Goal: Task Accomplishment & Management: Use online tool/utility

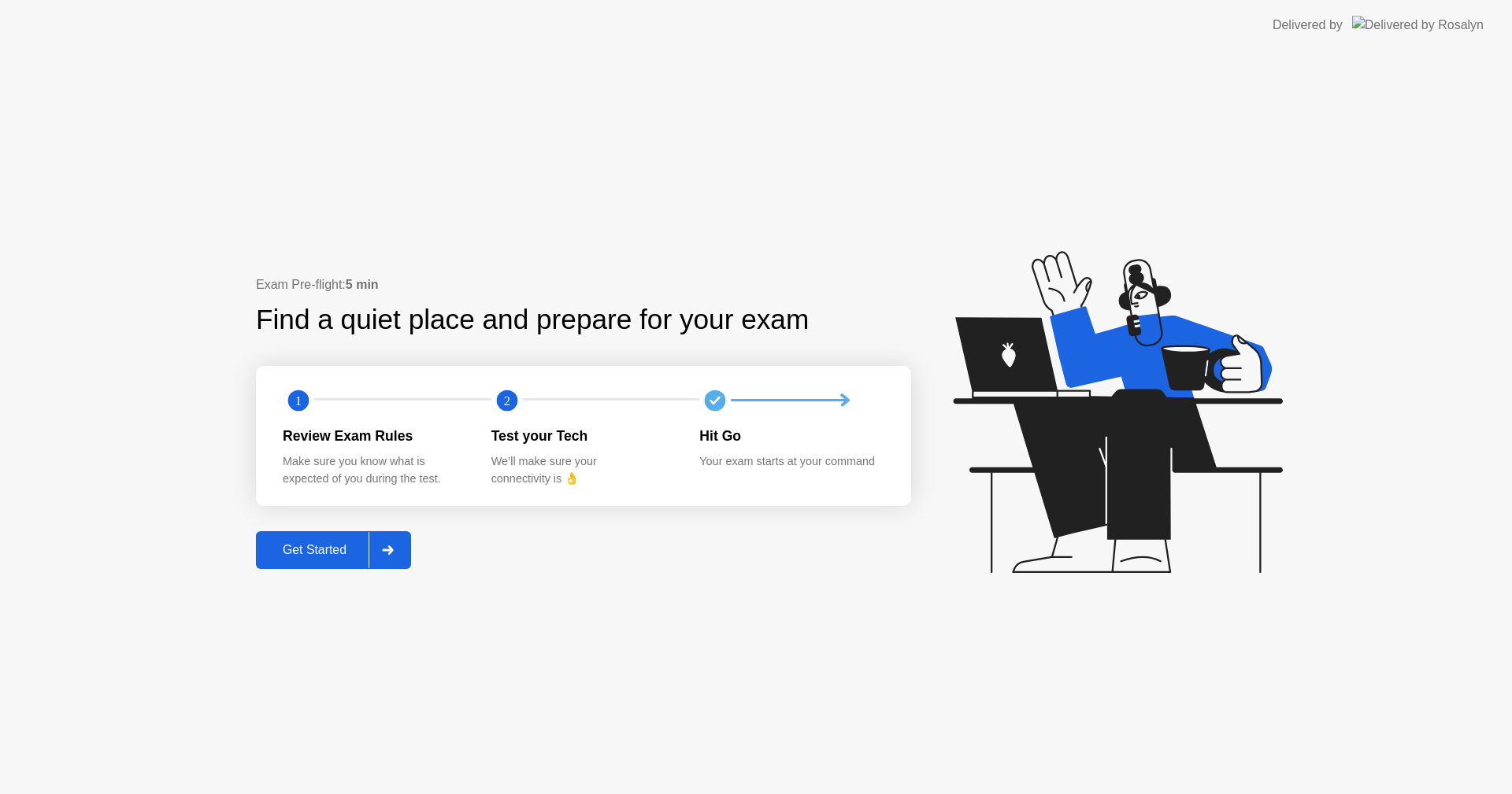
click at [344, 561] on button "Get Started" at bounding box center [333, 549] width 155 height 38
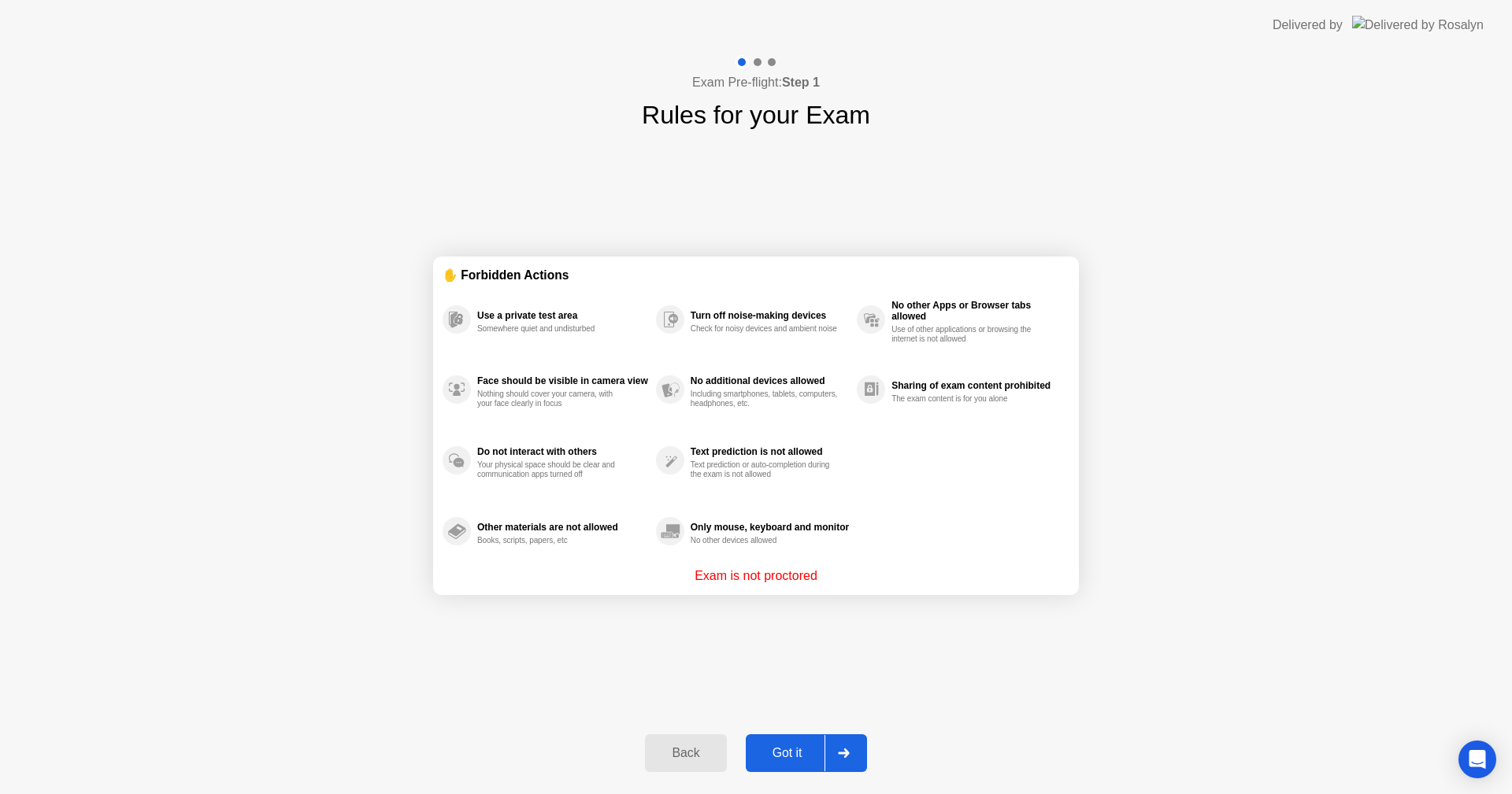
click at [779, 743] on button "Got it" at bounding box center [807, 753] width 121 height 38
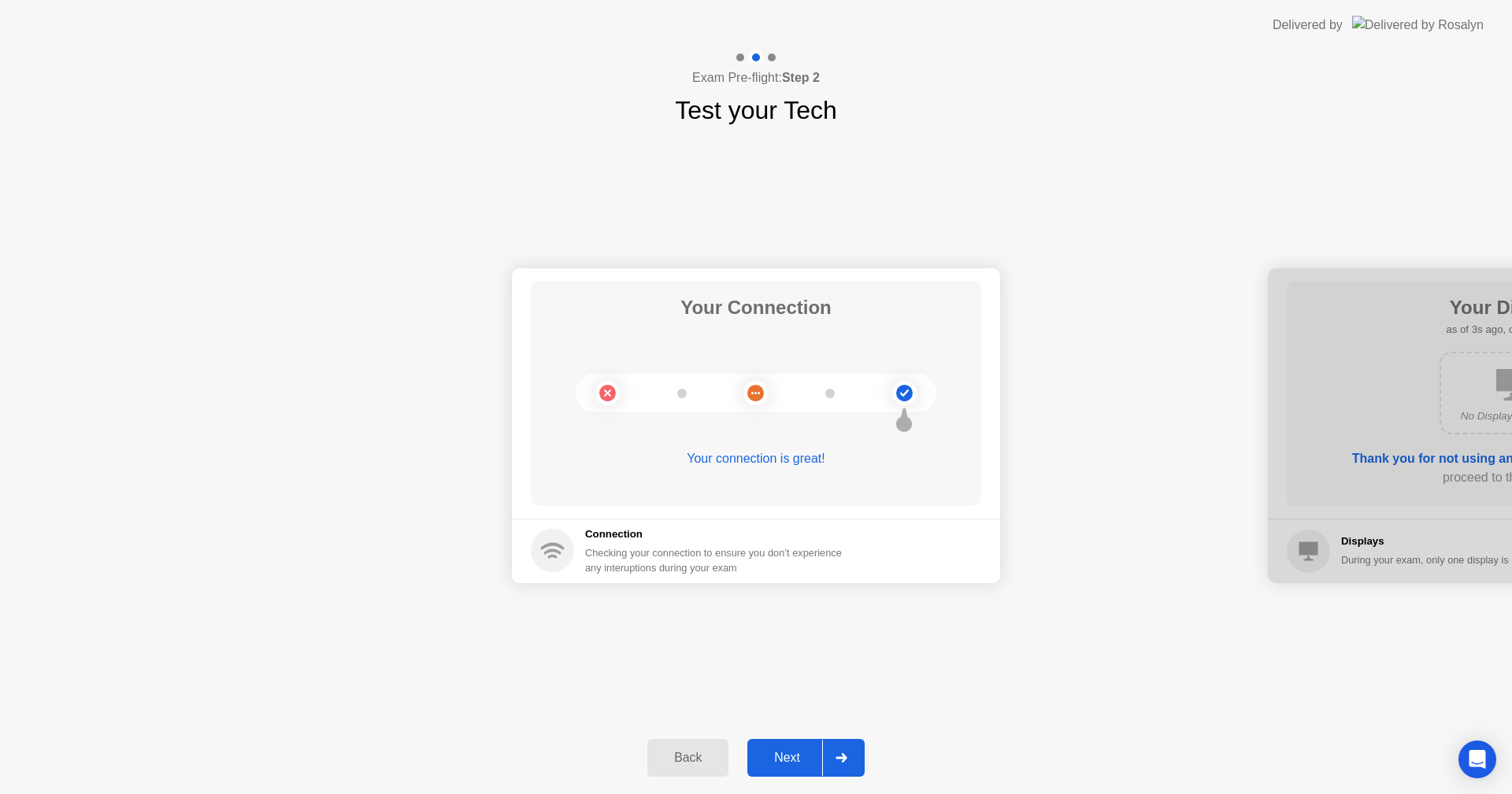
click at [848, 770] on div at bounding box center [841, 758] width 38 height 36
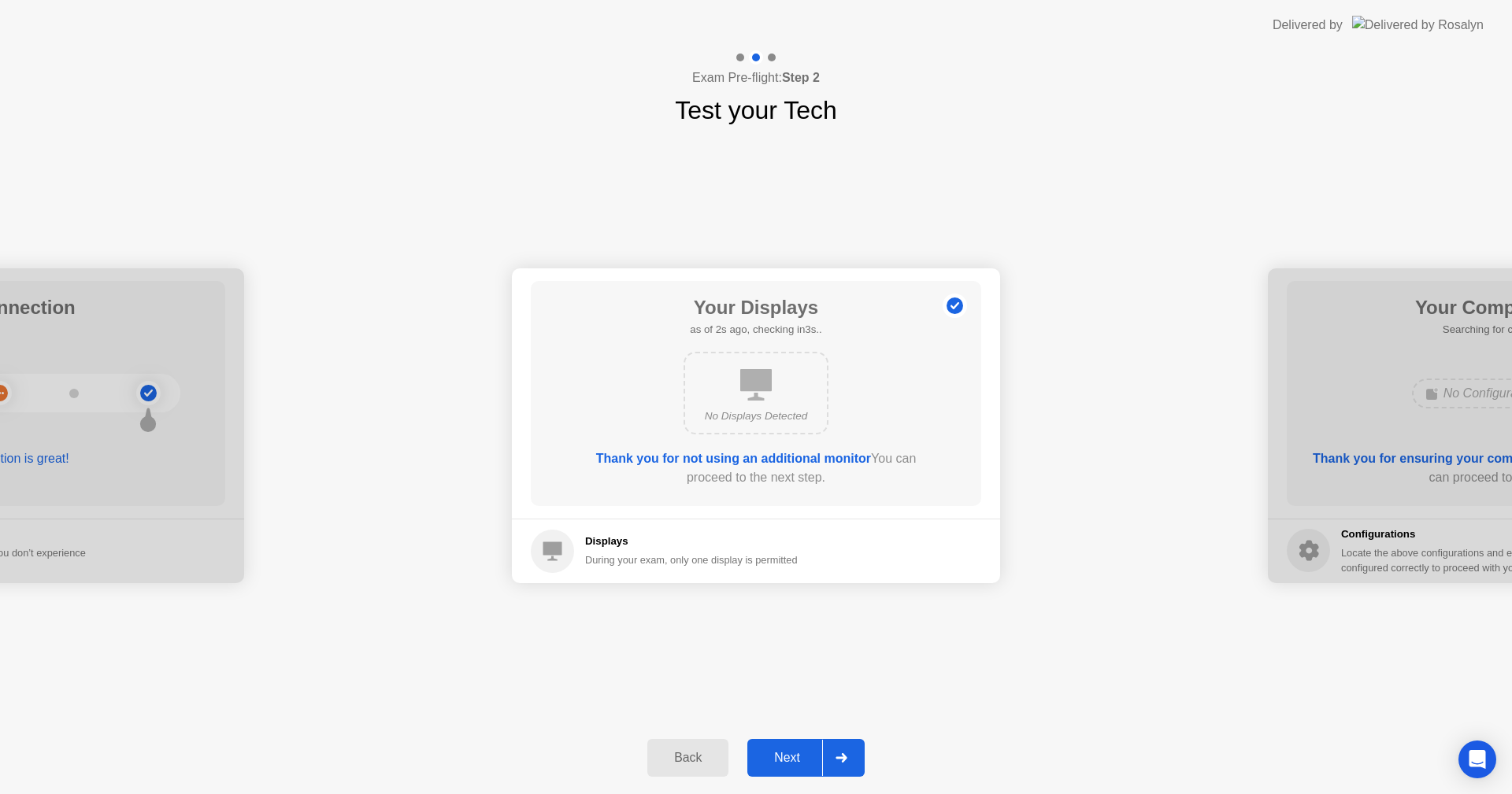
click at [836, 762] on div at bounding box center [841, 758] width 38 height 36
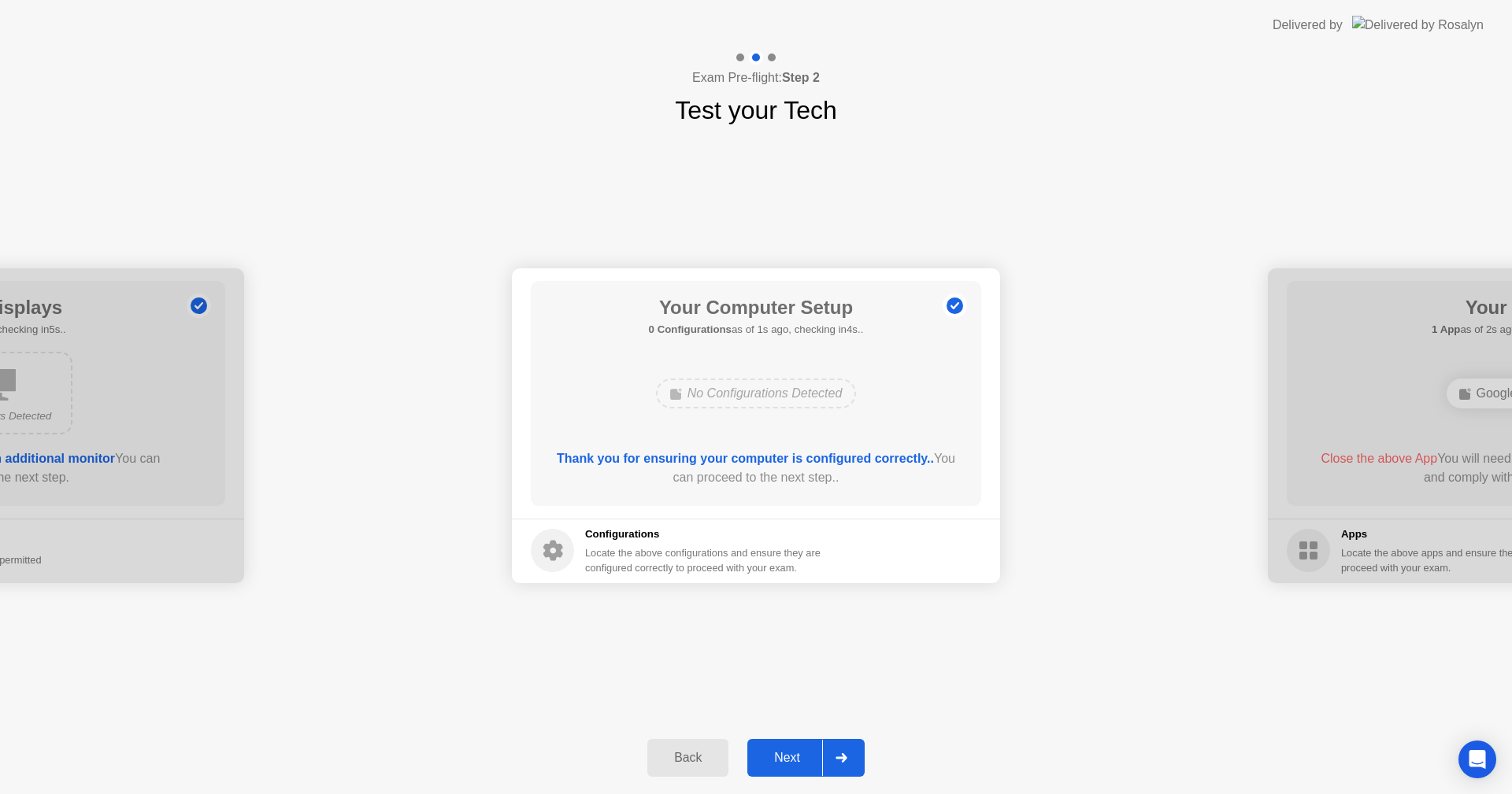
click at [836, 758] on icon at bounding box center [841, 758] width 12 height 9
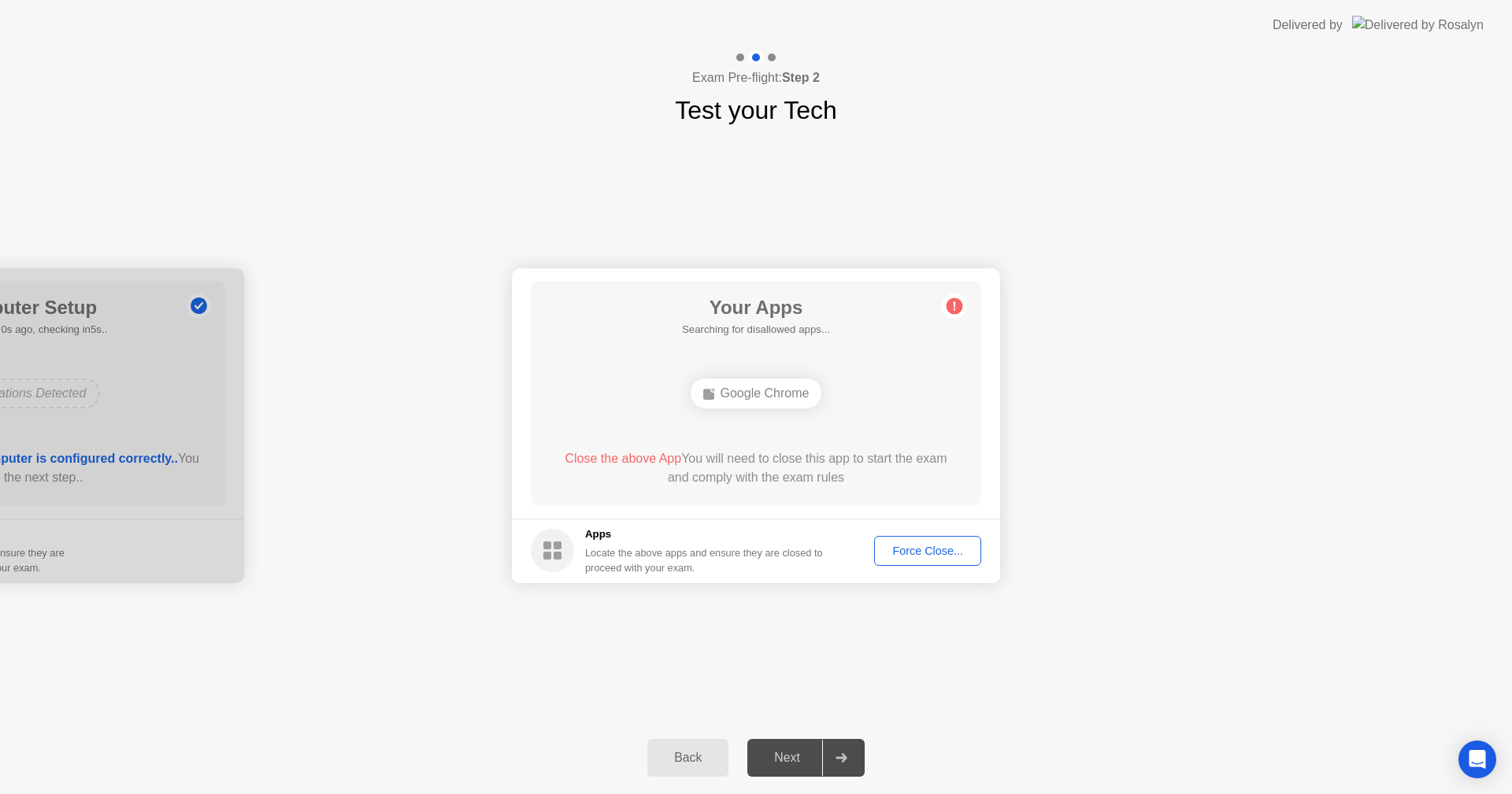
click at [921, 549] on div "Force Close..." at bounding box center [928, 551] width 96 height 13
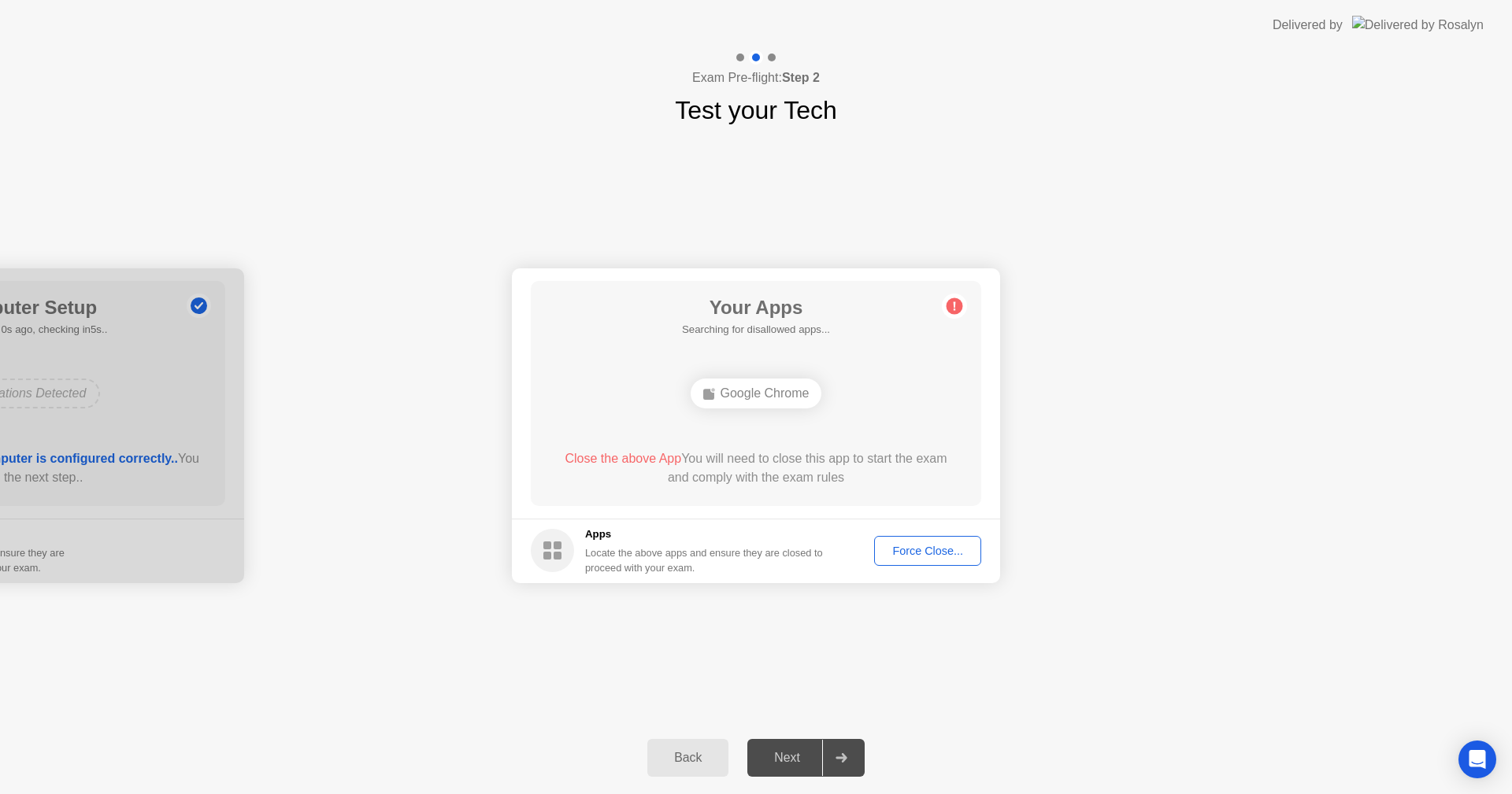
click at [887, 545] on div "Force Close..." at bounding box center [928, 551] width 96 height 13
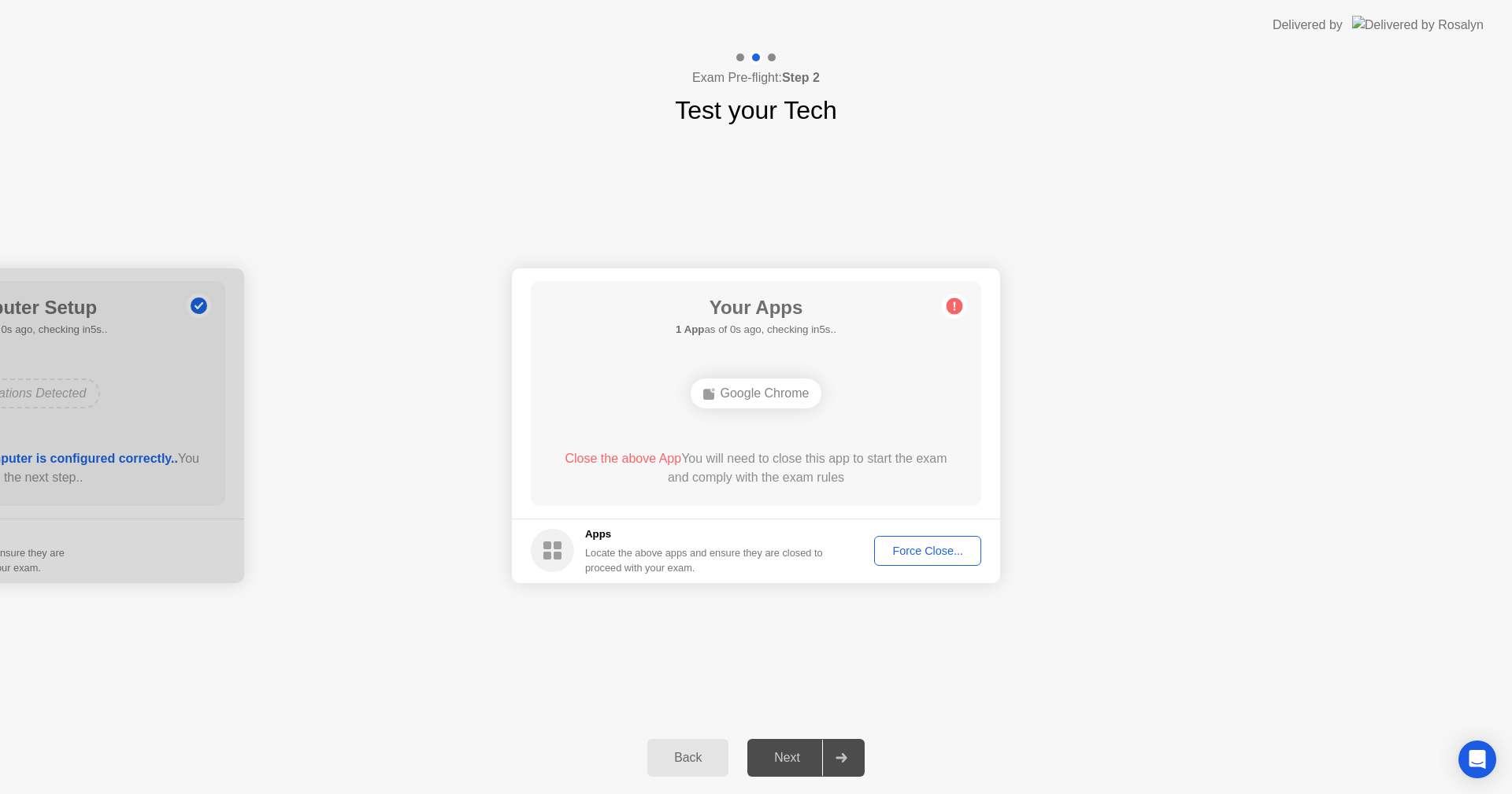
click at [909, 556] on div "Force Close..." at bounding box center [928, 551] width 96 height 13
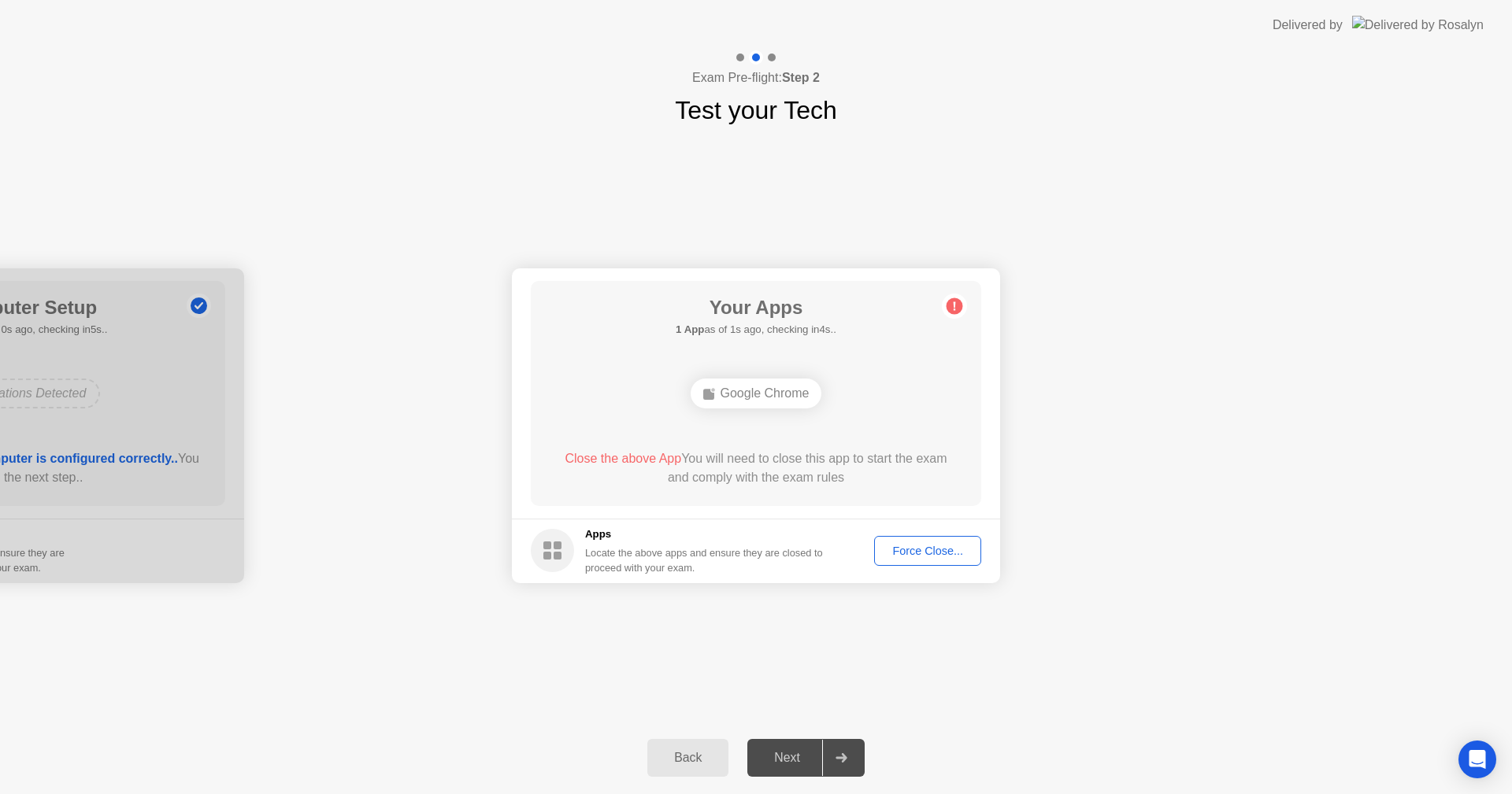
click at [932, 554] on div "Force Close..." at bounding box center [928, 551] width 96 height 13
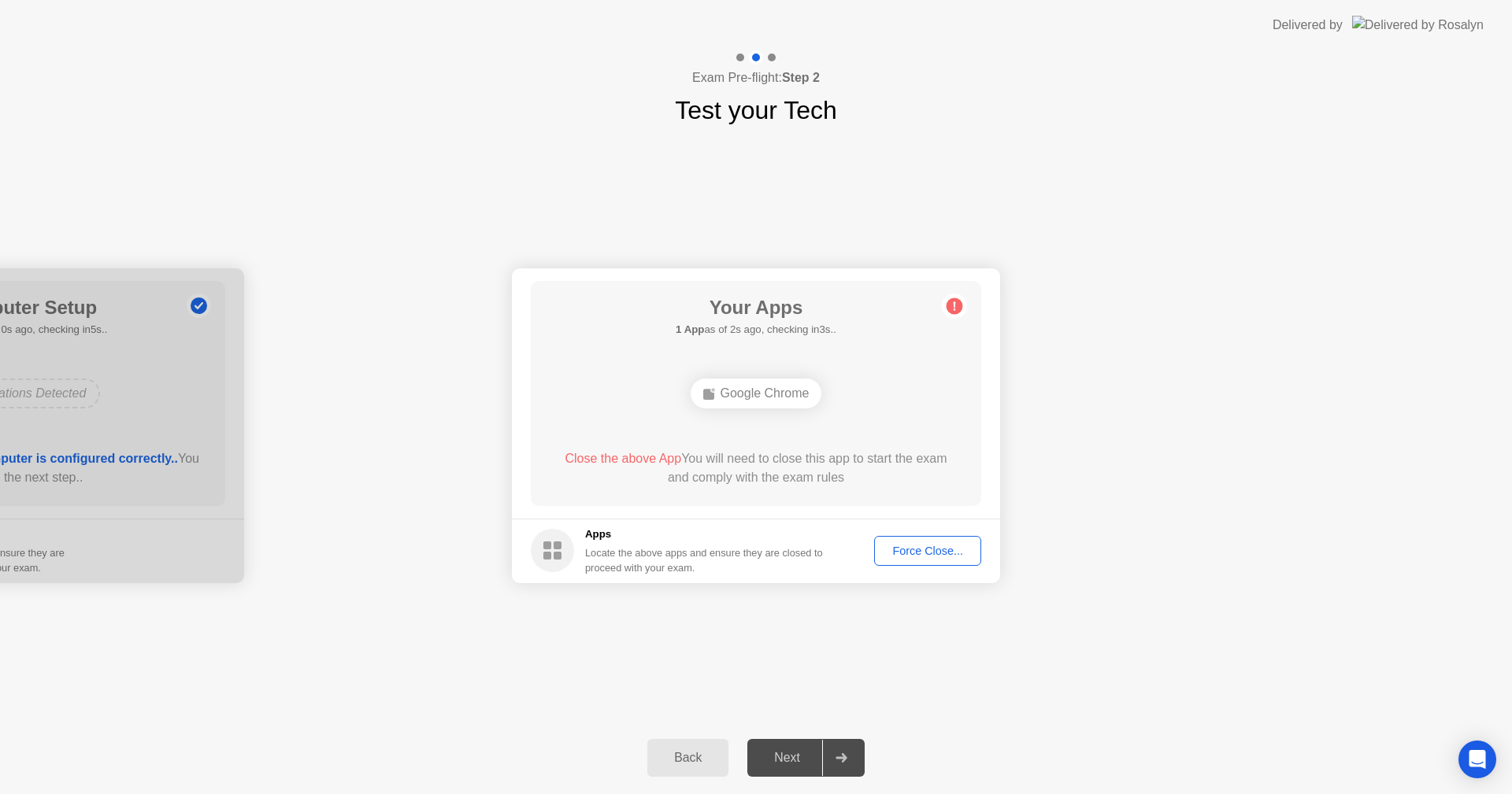
click at [914, 548] on div "Force Close..." at bounding box center [928, 551] width 96 height 13
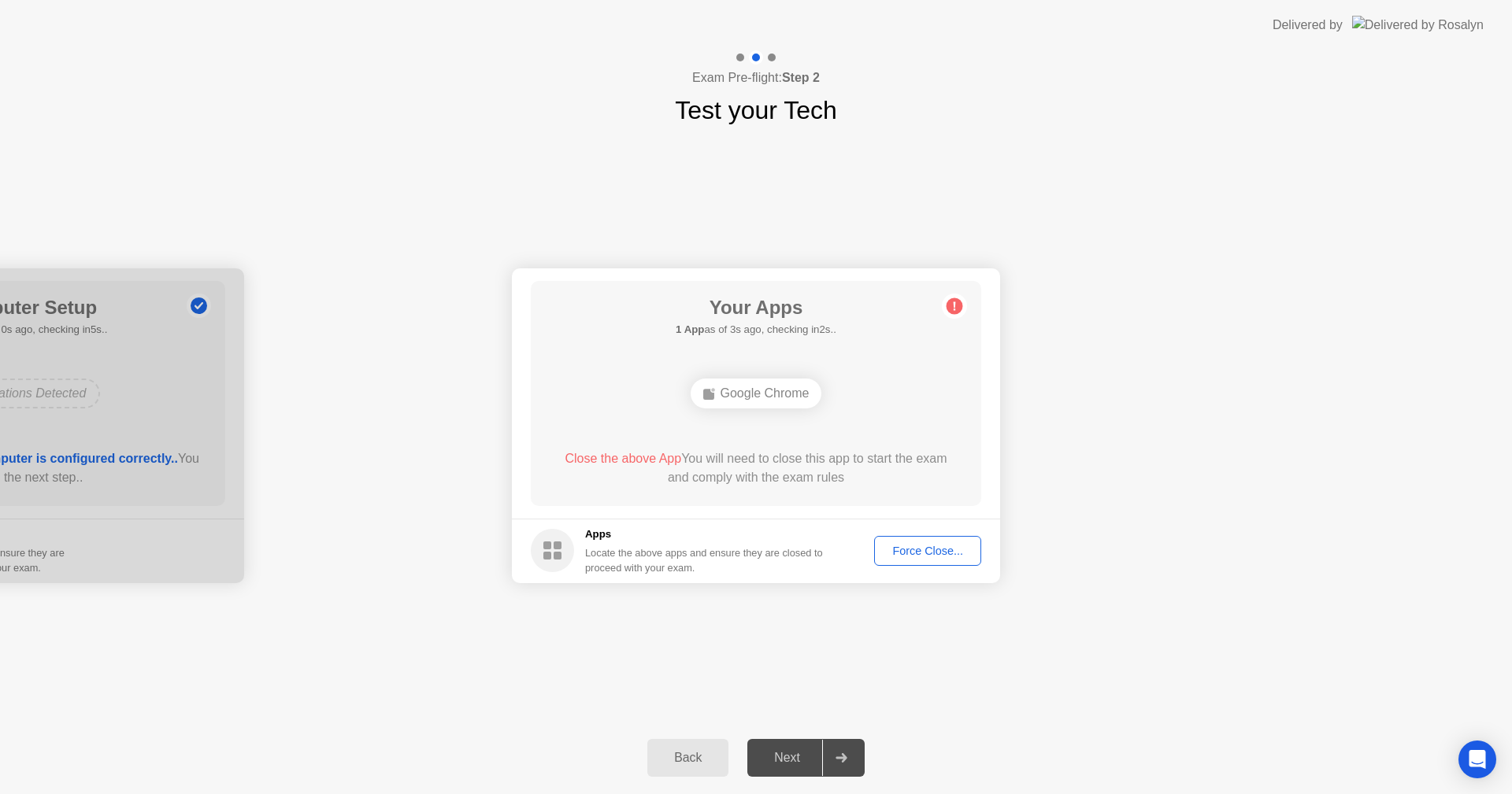
click at [895, 548] on div "Force Close..." at bounding box center [928, 551] width 96 height 13
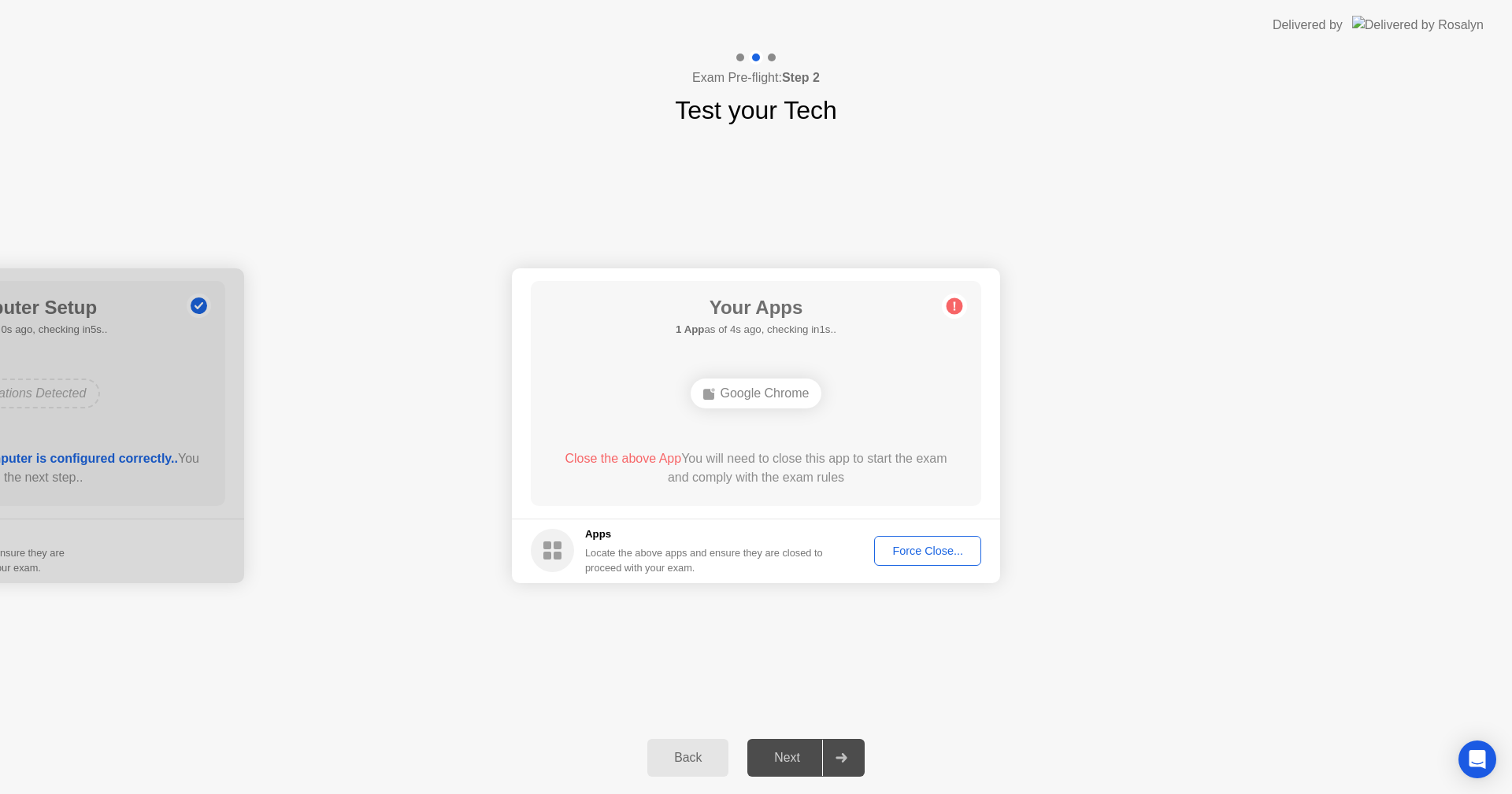
click at [889, 552] on div "Force Close..." at bounding box center [928, 551] width 96 height 13
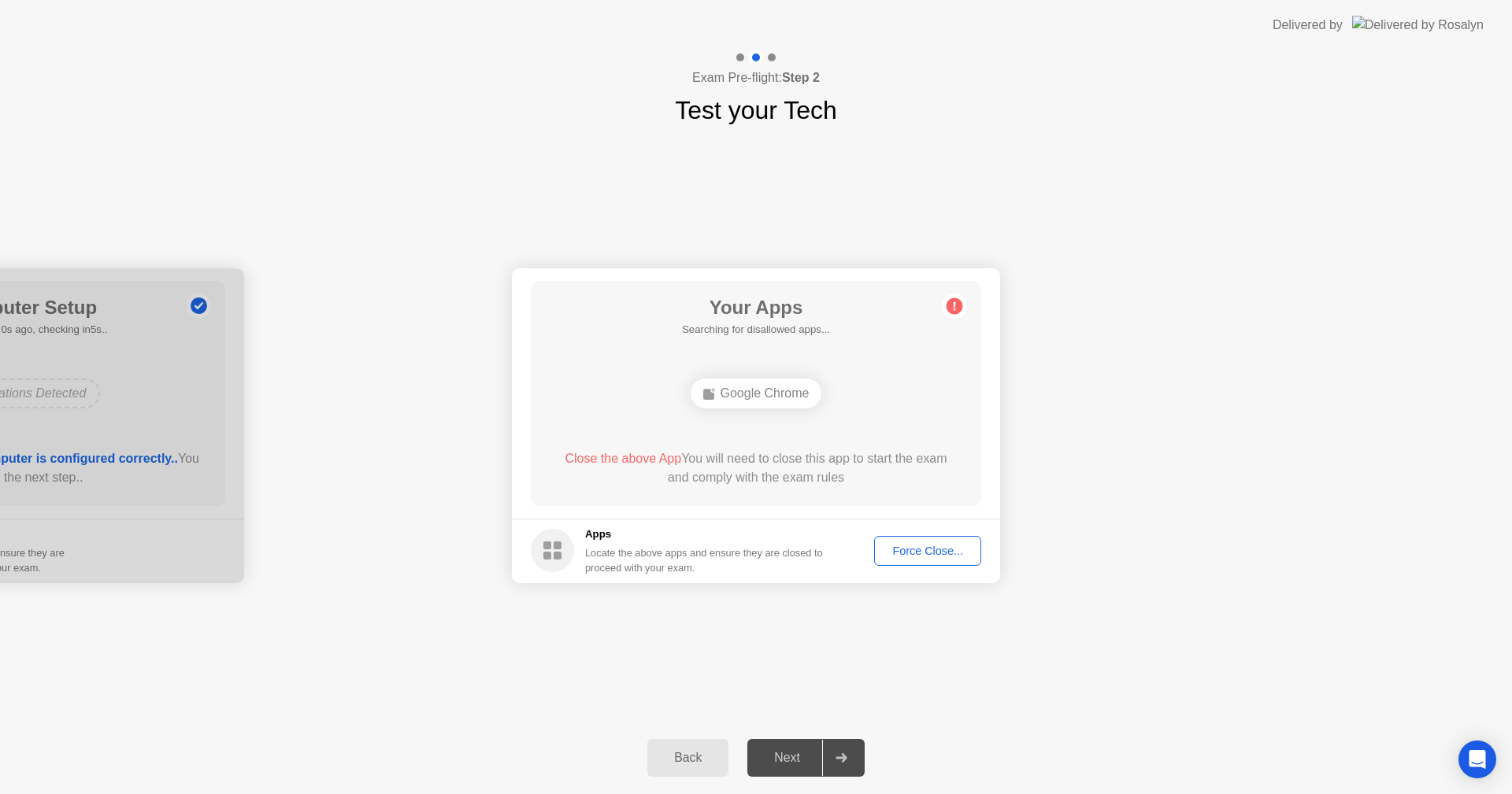
click at [888, 556] on div "Force Close..." at bounding box center [928, 551] width 96 height 13
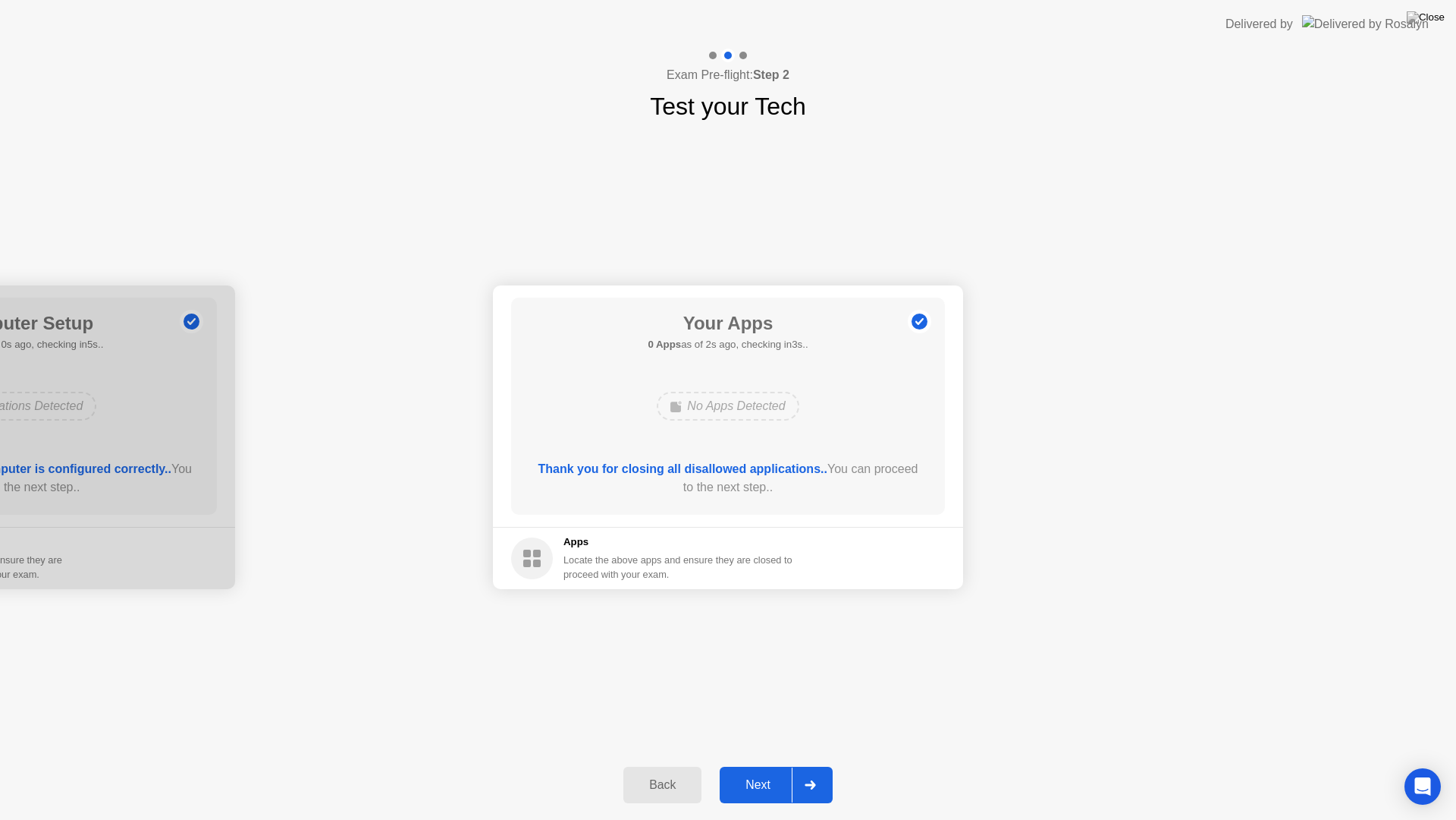
click at [771, 765] on button "Next" at bounding box center [776, 784] width 113 height 37
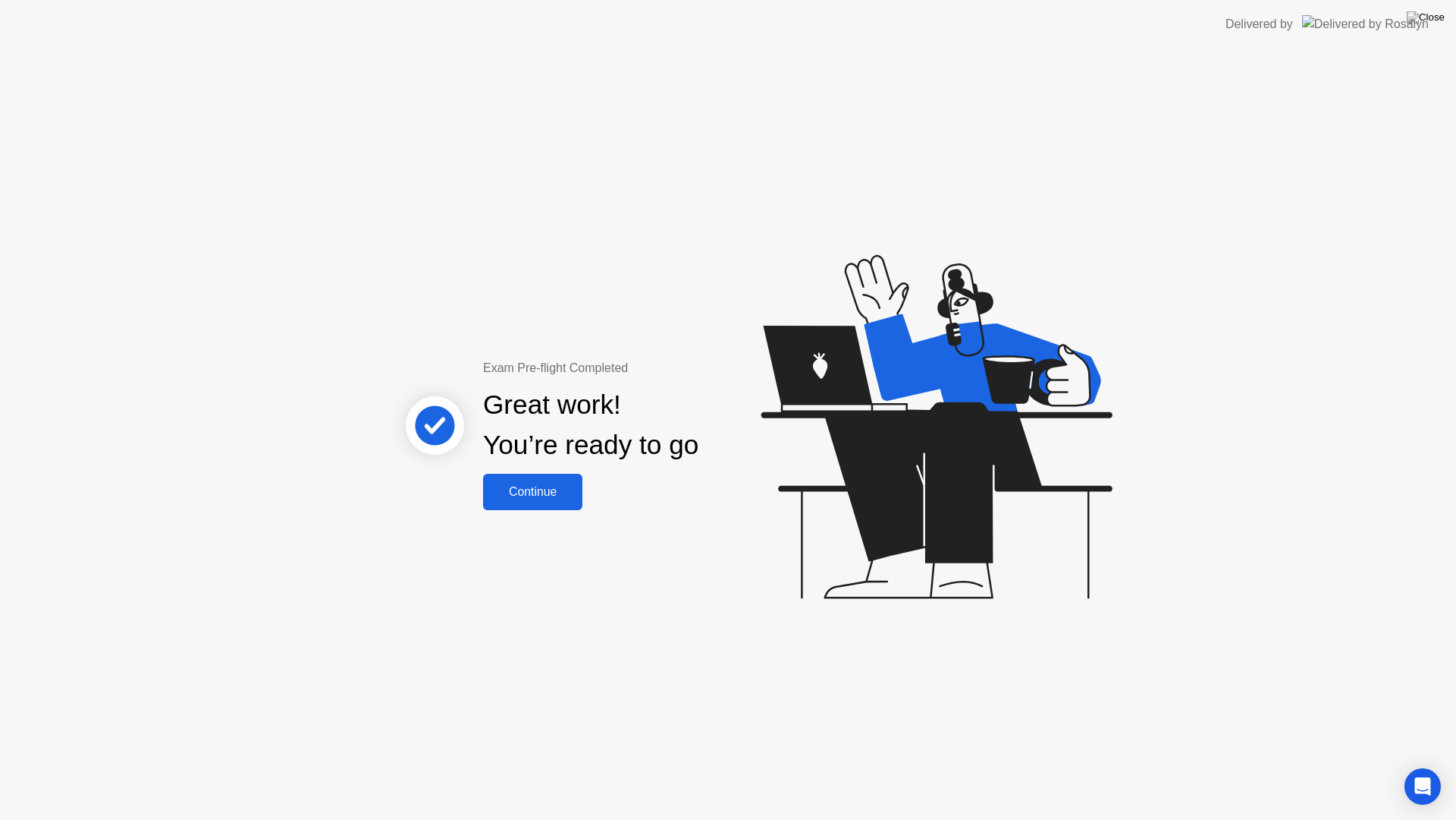
click at [552, 503] on button "Continue" at bounding box center [532, 491] width 99 height 37
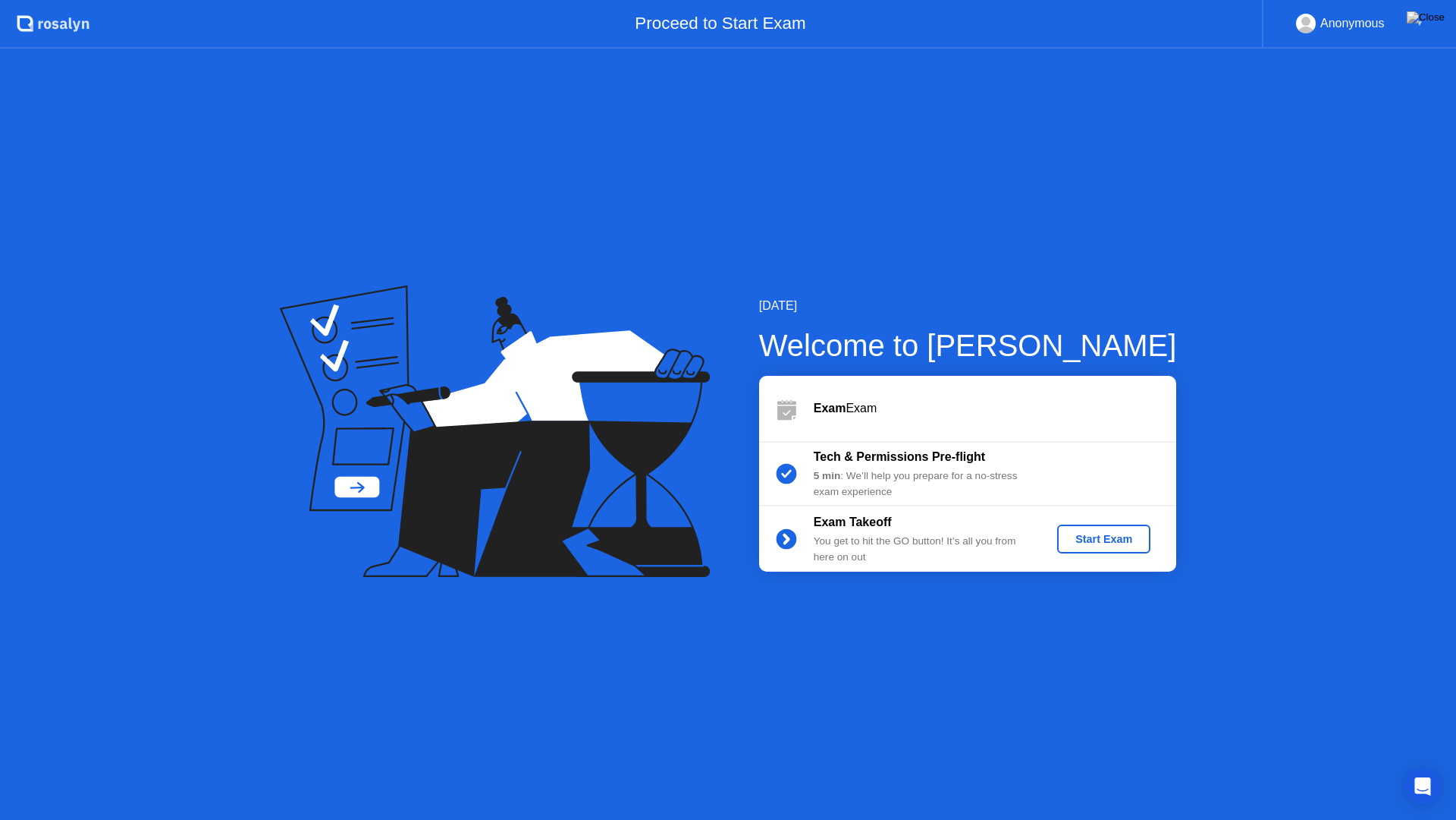
click at [1087, 545] on div "Start Exam" at bounding box center [1103, 539] width 81 height 13
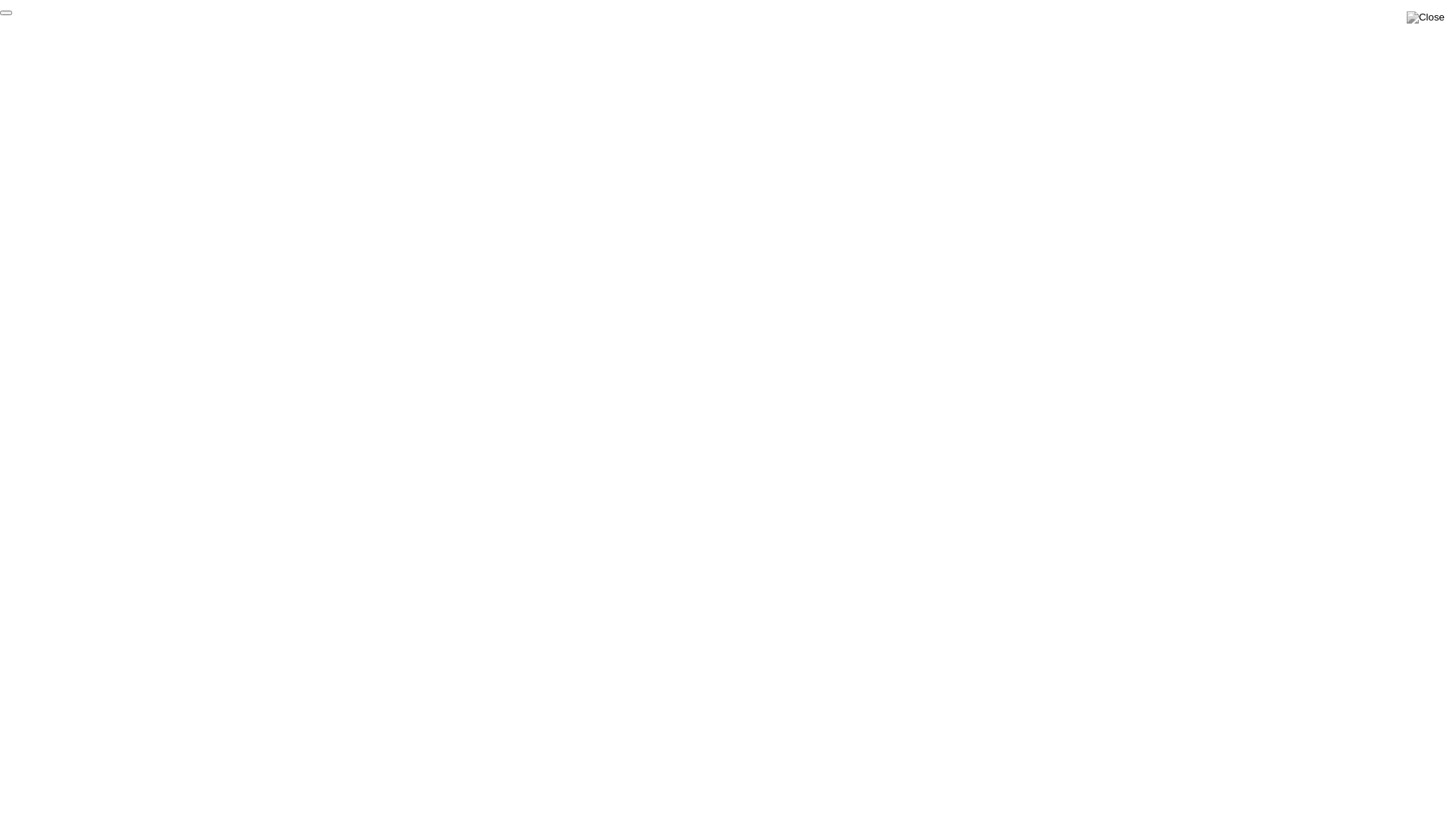
click div "End Proctoring Session"
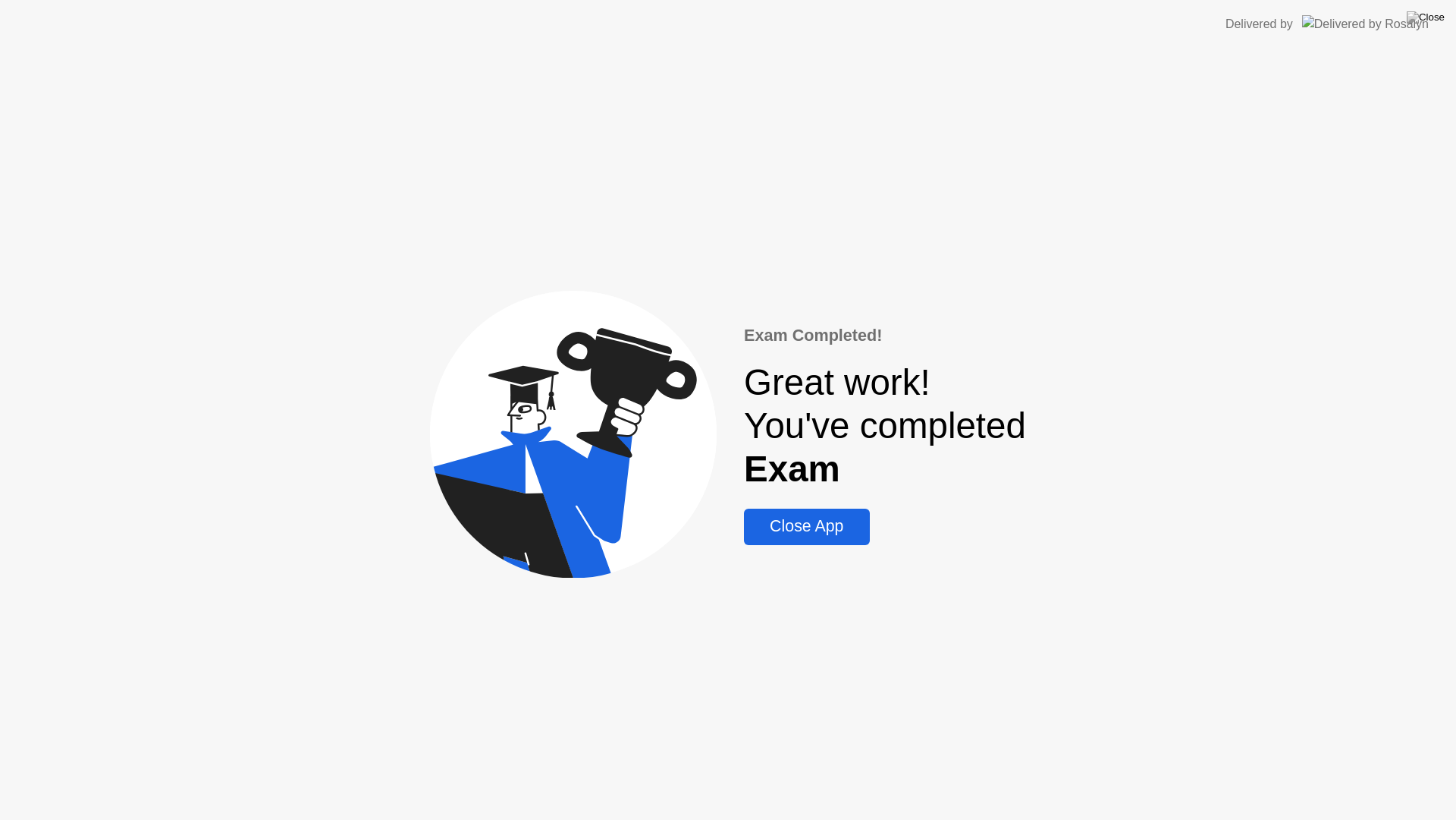
click at [816, 523] on div "Close App" at bounding box center [807, 526] width 116 height 19
